Goal: Transaction & Acquisition: Purchase product/service

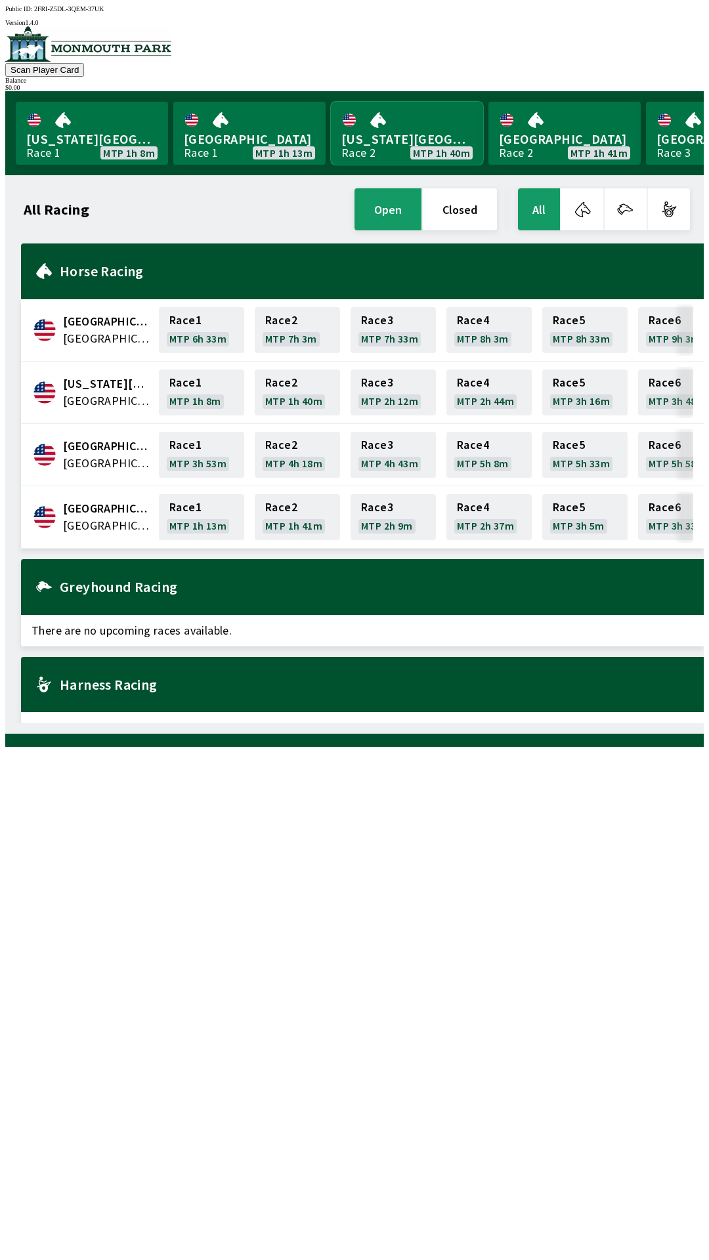
click at [386, 143] on link "[US_STATE] Park Race 2 MTP 1h 40m" at bounding box center [407, 133] width 152 height 63
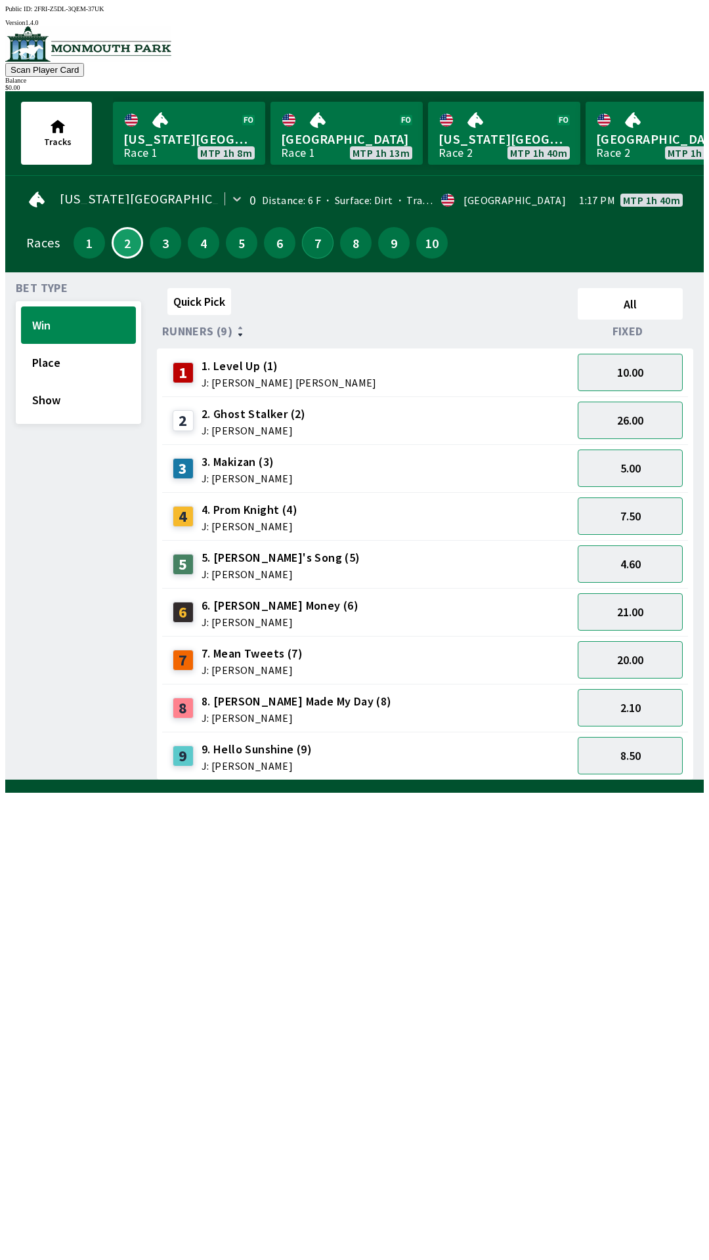
click at [309, 241] on button "7" at bounding box center [317, 242] width 31 height 31
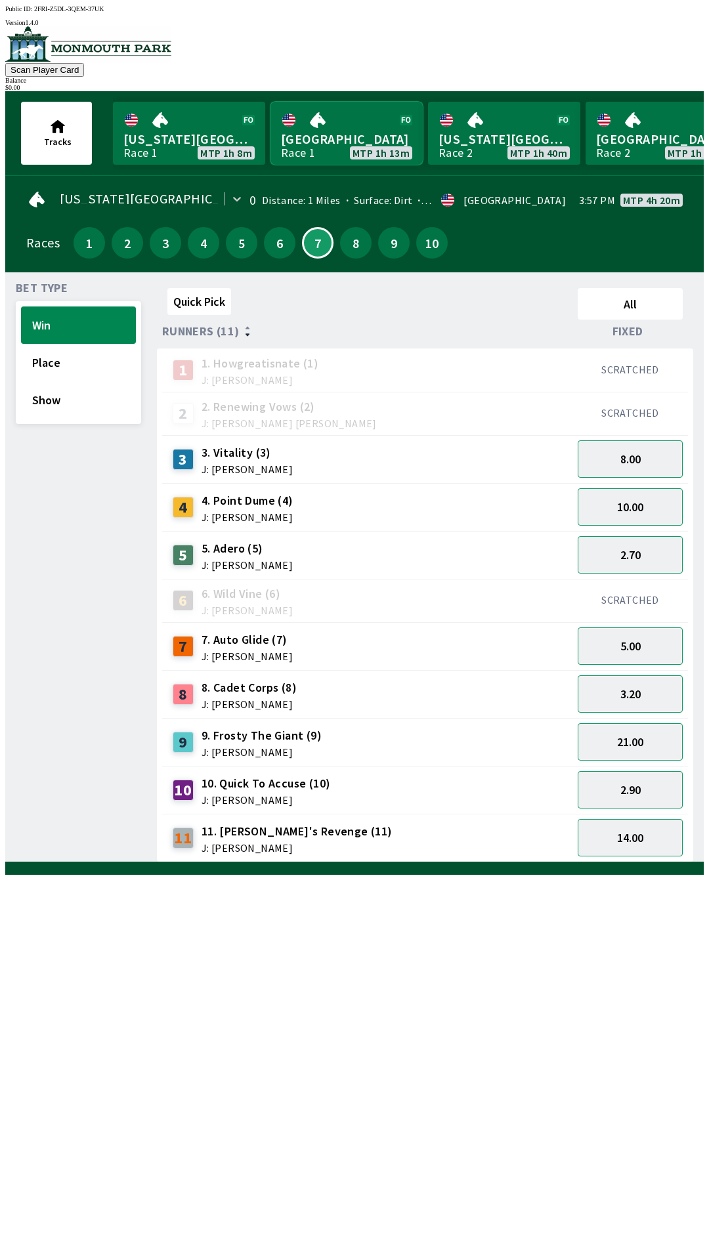
click at [315, 121] on link "Monmouth Park Race 1 MTP 1h 13m" at bounding box center [346, 133] width 152 height 63
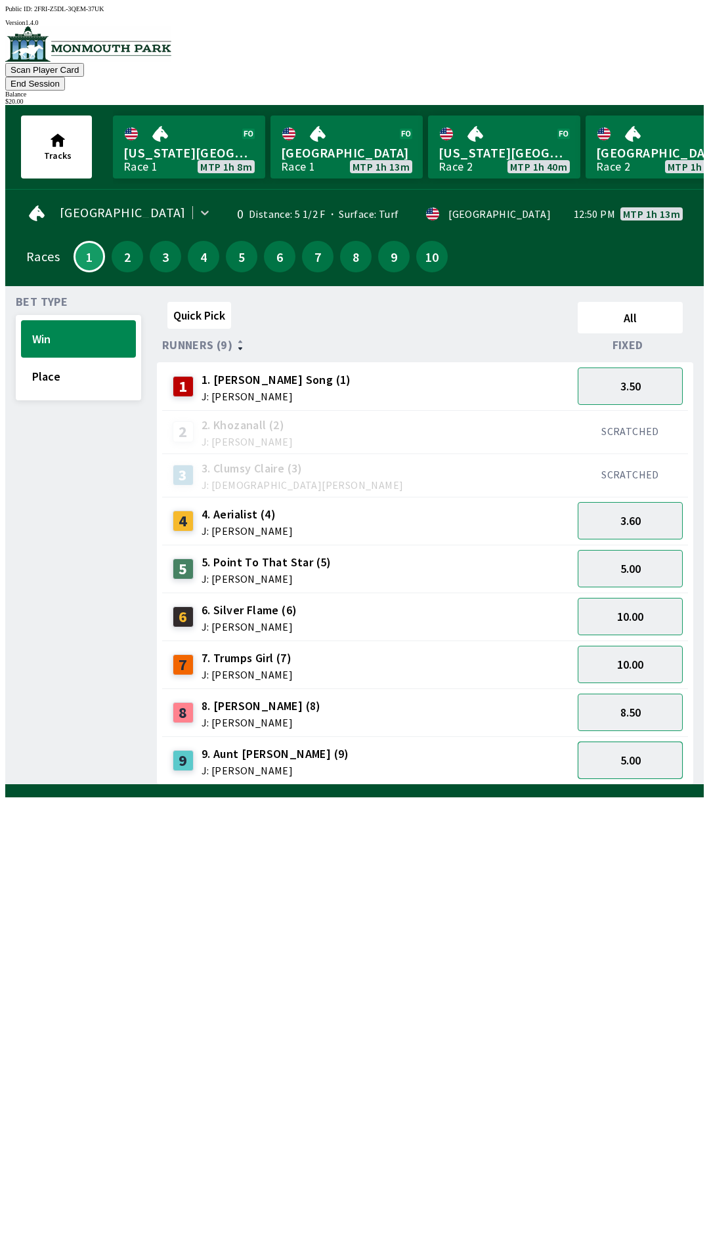
click at [622, 744] on button "5.00" at bounding box center [629, 759] width 105 height 37
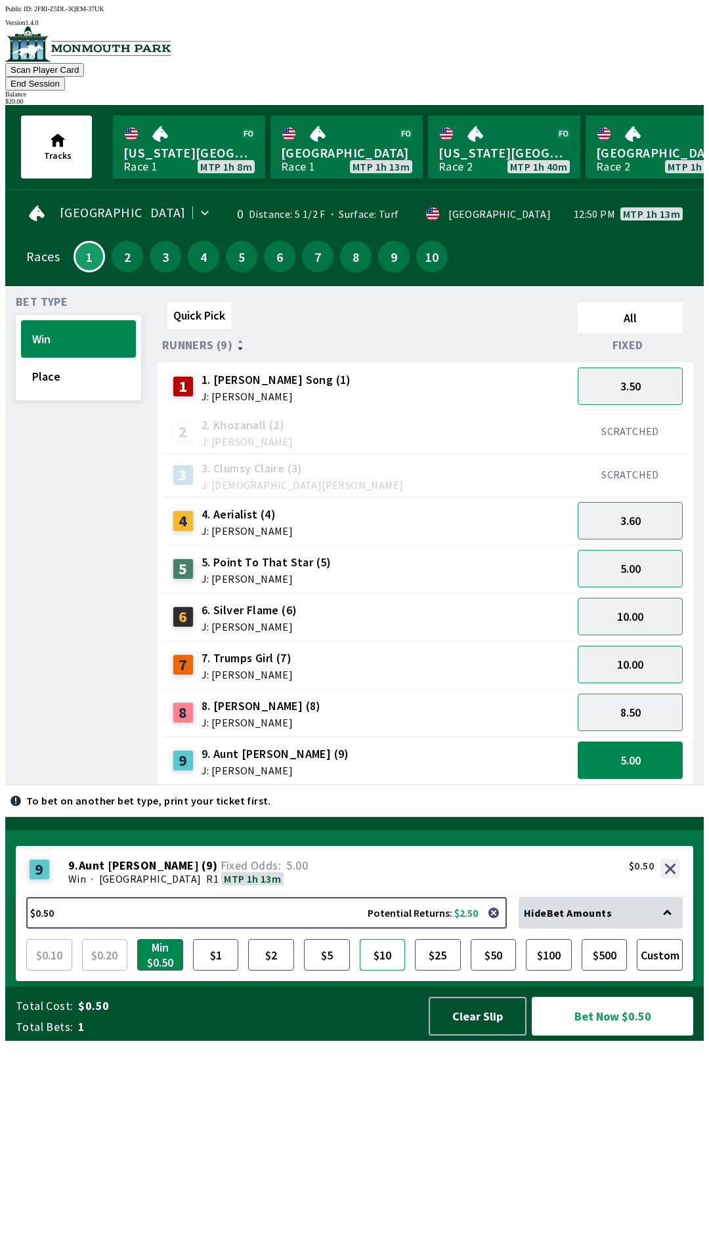
click at [383, 970] on button "$10" at bounding box center [383, 954] width 46 height 31
click at [438, 970] on button "$25" at bounding box center [438, 954] width 46 height 31
click at [663, 970] on button "Custom" at bounding box center [659, 954] width 46 height 31
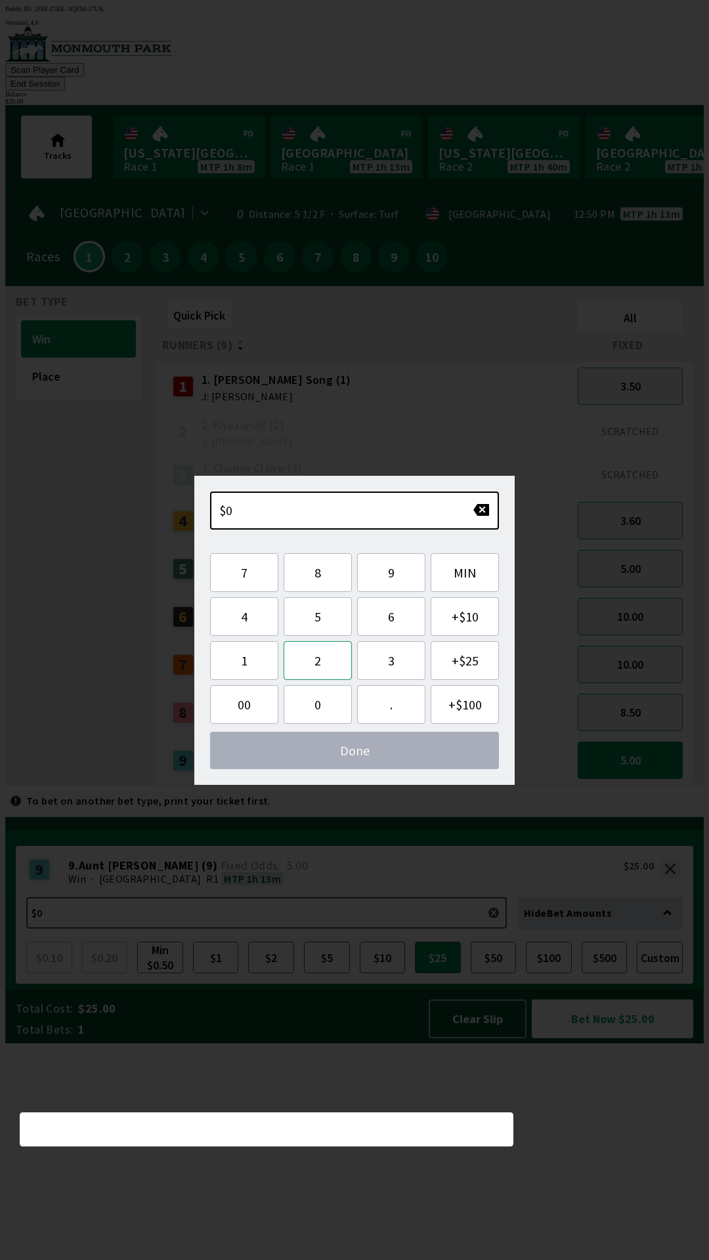
click at [321, 663] on button "2" at bounding box center [317, 660] width 68 height 39
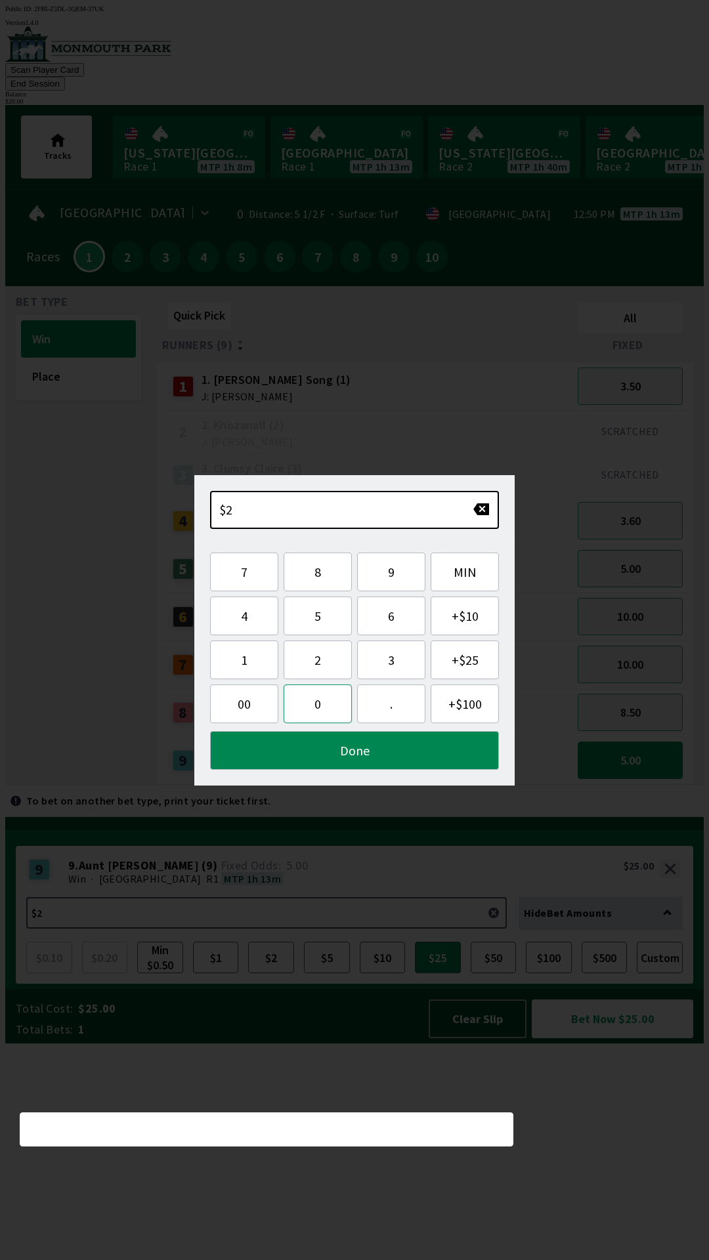
click at [316, 708] on button "0" at bounding box center [317, 703] width 68 height 39
click at [279, 737] on button "Done" at bounding box center [354, 750] width 289 height 39
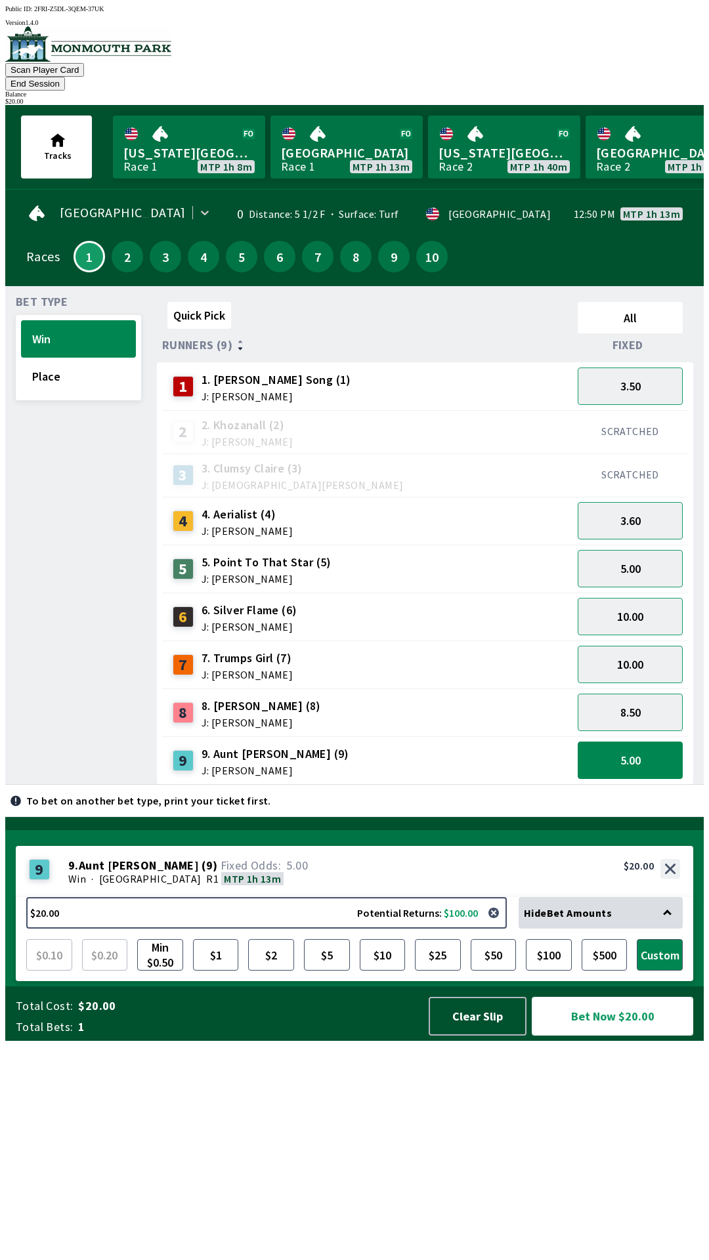
click at [583, 1035] on button "Bet Now $20.00" at bounding box center [611, 1016] width 161 height 39
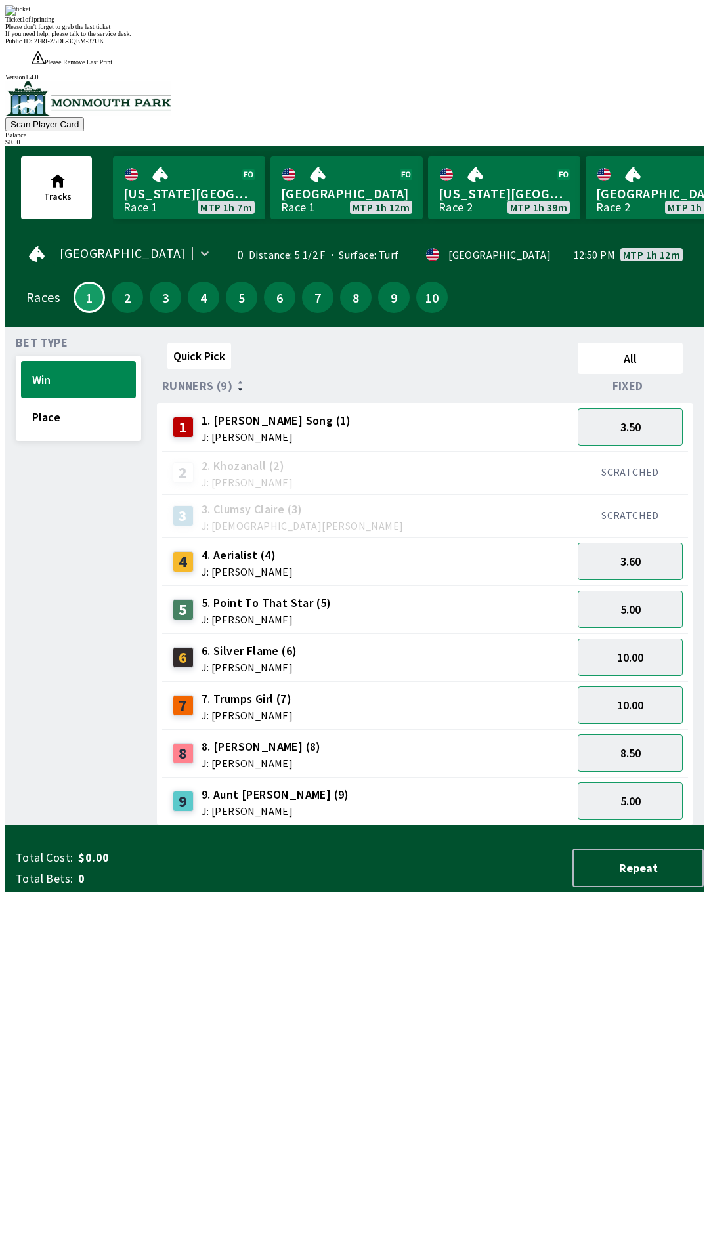
click at [211, 825] on div "Quick Pick All Runners (9) Fixed 1 1. [PERSON_NAME] Song (1) J: [PERSON_NAME] 3…" at bounding box center [430, 581] width 546 height 488
